Goal: Find specific page/section: Find specific page/section

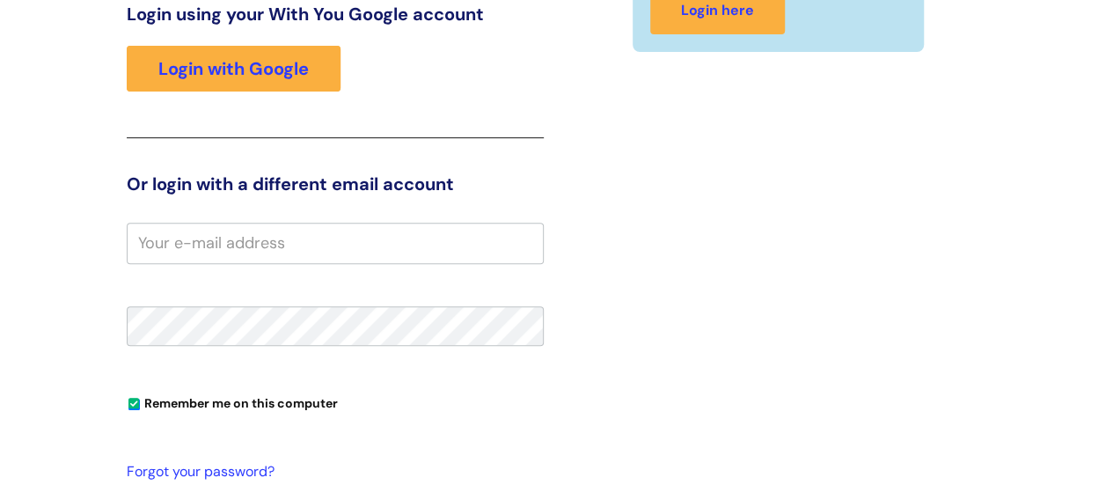
scroll to position [268, 0]
click at [205, 94] on div "Login using your With You Google account Login with Google" at bounding box center [335, 71] width 417 height 135
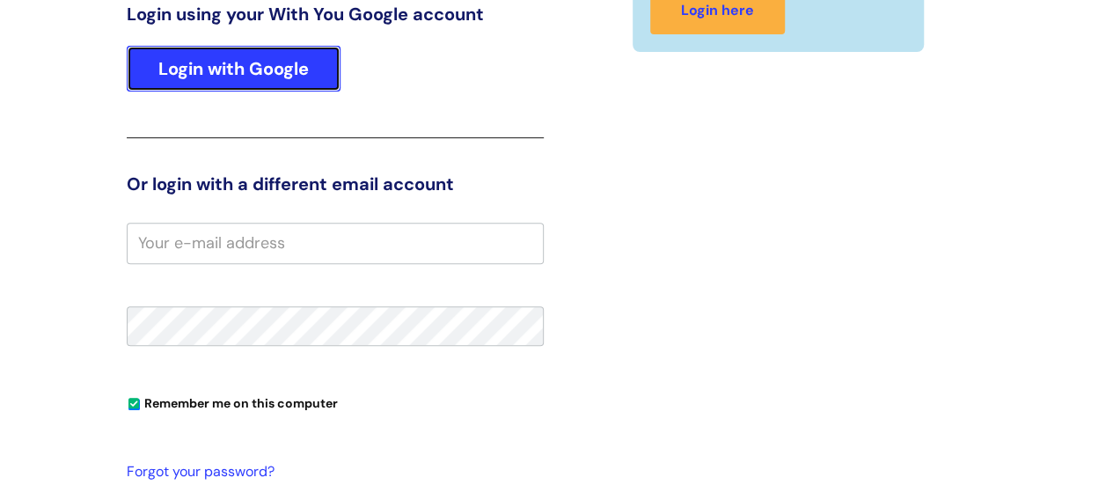
click at [200, 68] on link "Login with Google" at bounding box center [234, 69] width 214 height 46
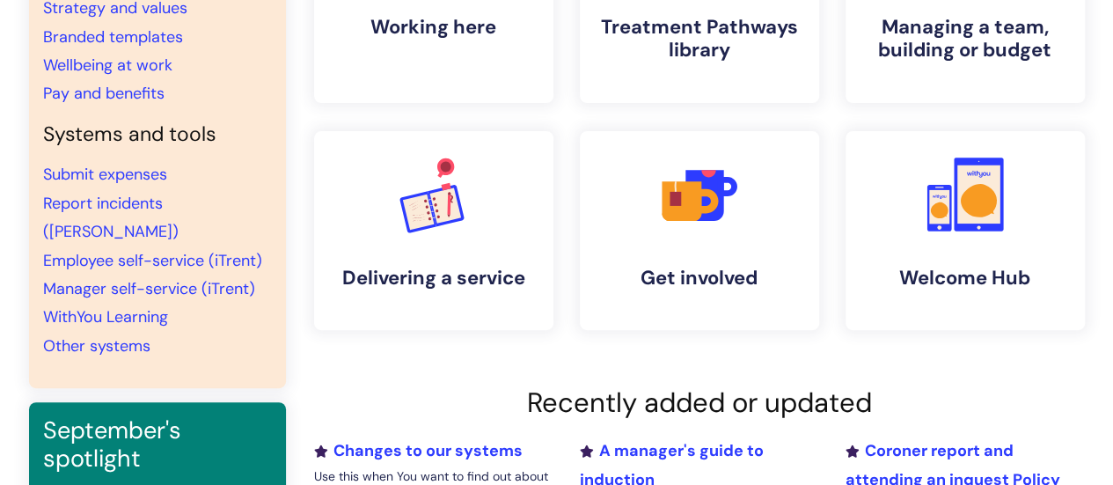
scroll to position [262, 0]
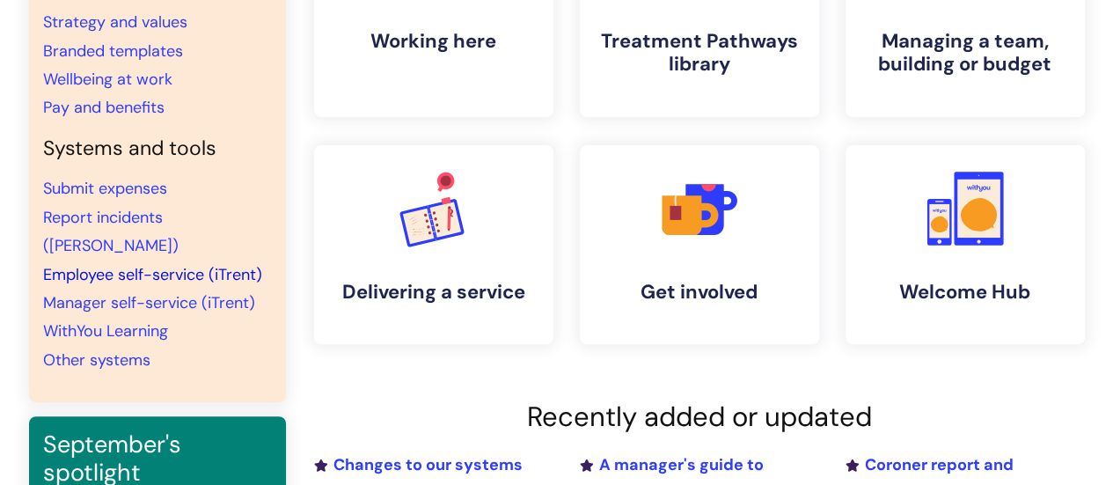
click at [225, 264] on link "Employee self-service (iTrent)" at bounding box center [152, 274] width 219 height 21
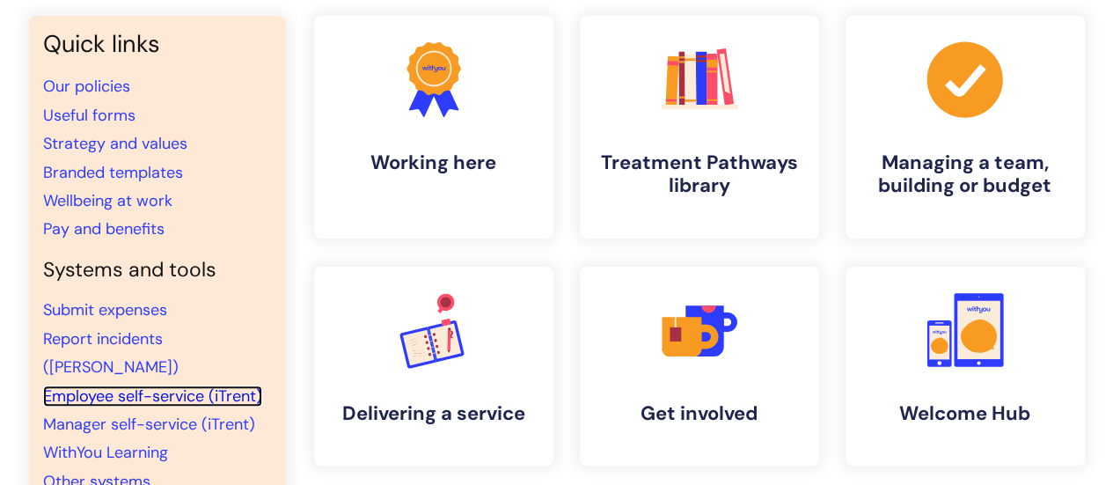
scroll to position [0, 0]
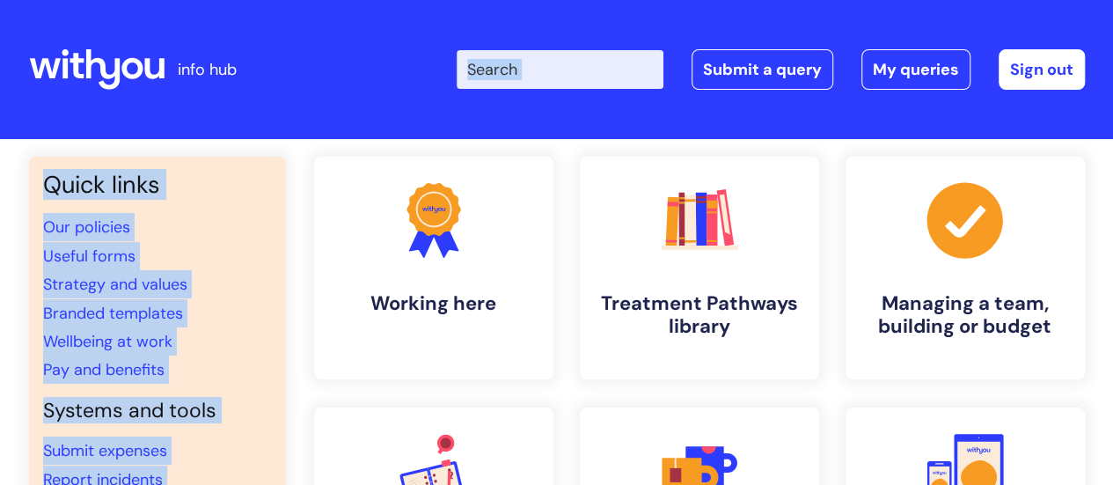
drag, startPoint x: 308, startPoint y: 140, endPoint x: 394, endPoint y: 84, distance: 103.0
click at [394, 84] on div "info hub Enter your search term here... Search Submit a query My queries Welcom…" at bounding box center [556, 242] width 1113 height 485
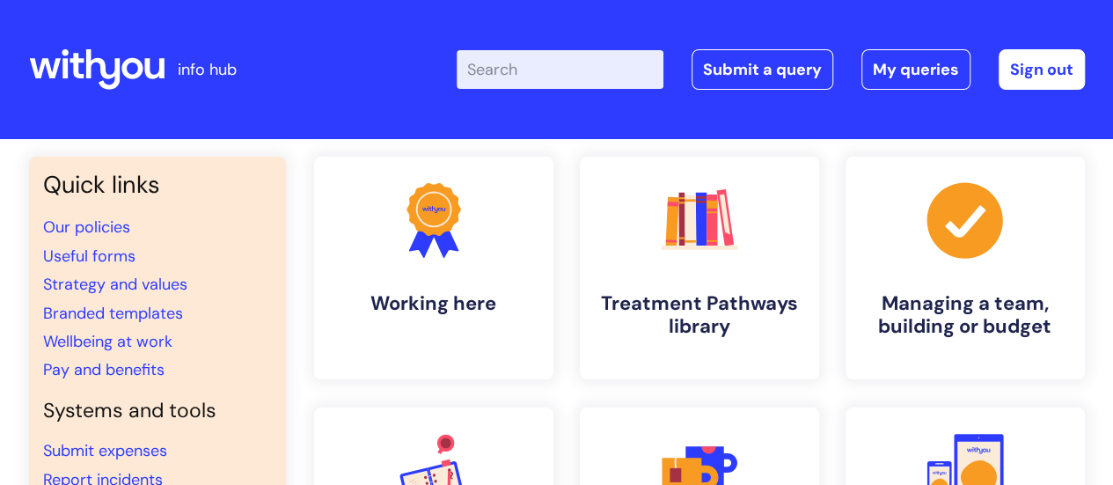
click at [326, 87] on div "Enter your search term here... Search Submit a query My queries Welcome [PERSON…" at bounding box center [688, 70] width 794 height 104
